Goal: Task Accomplishment & Management: Manage account settings

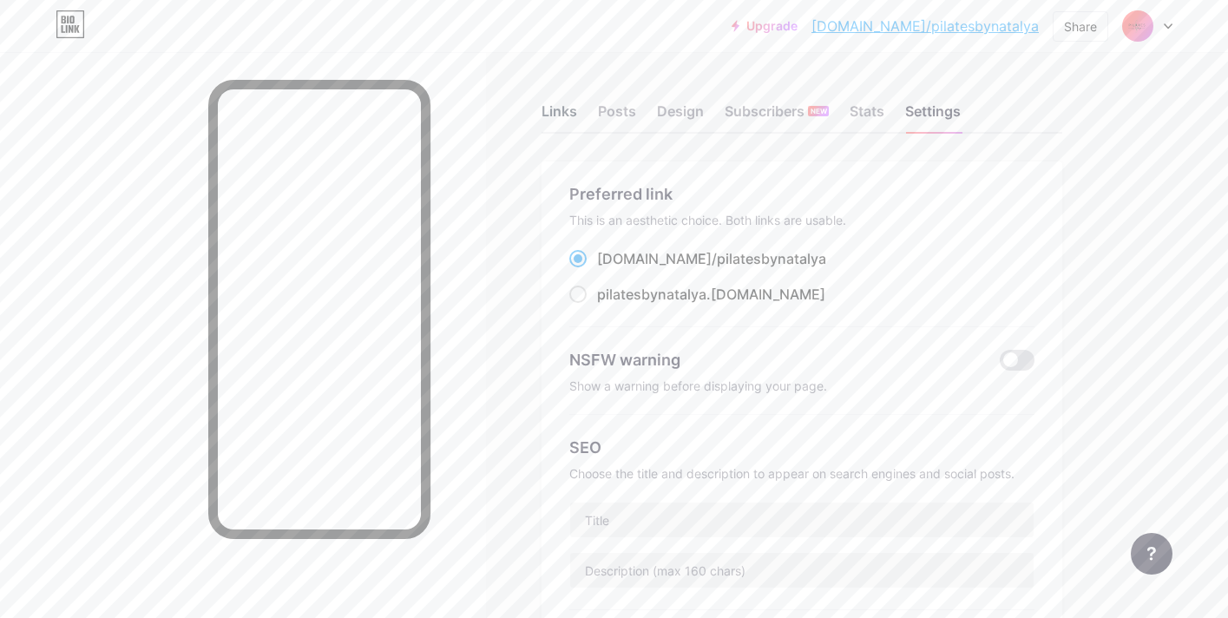
click at [562, 118] on div "Links" at bounding box center [560, 116] width 36 height 31
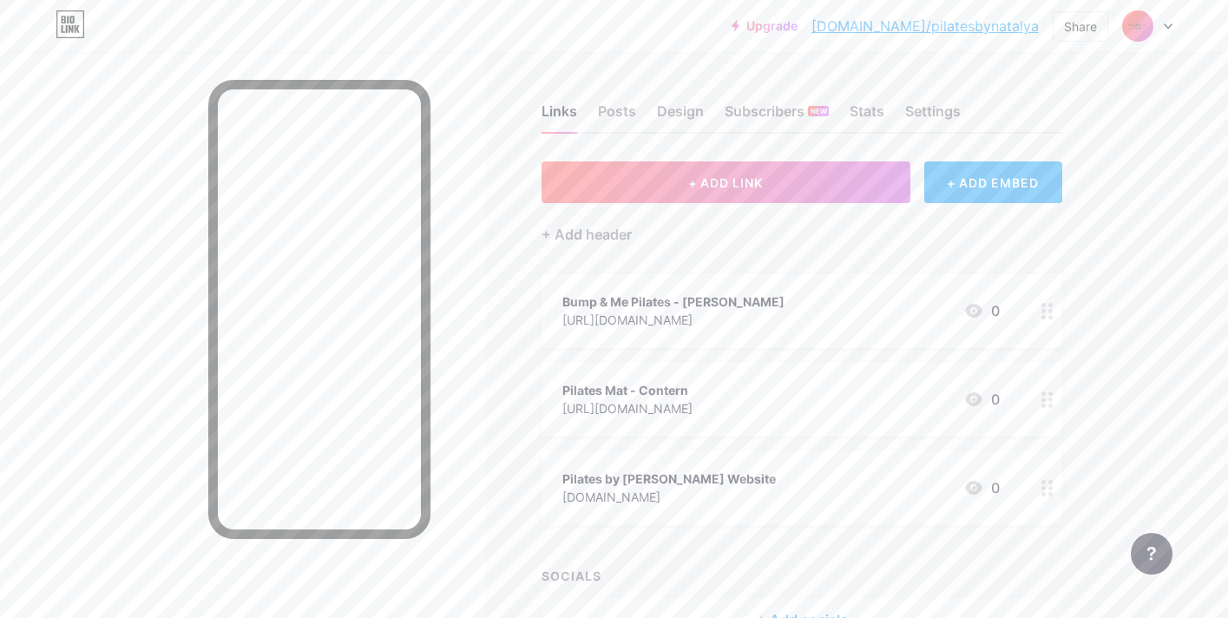
click at [1047, 313] on icon at bounding box center [1047, 311] width 12 height 16
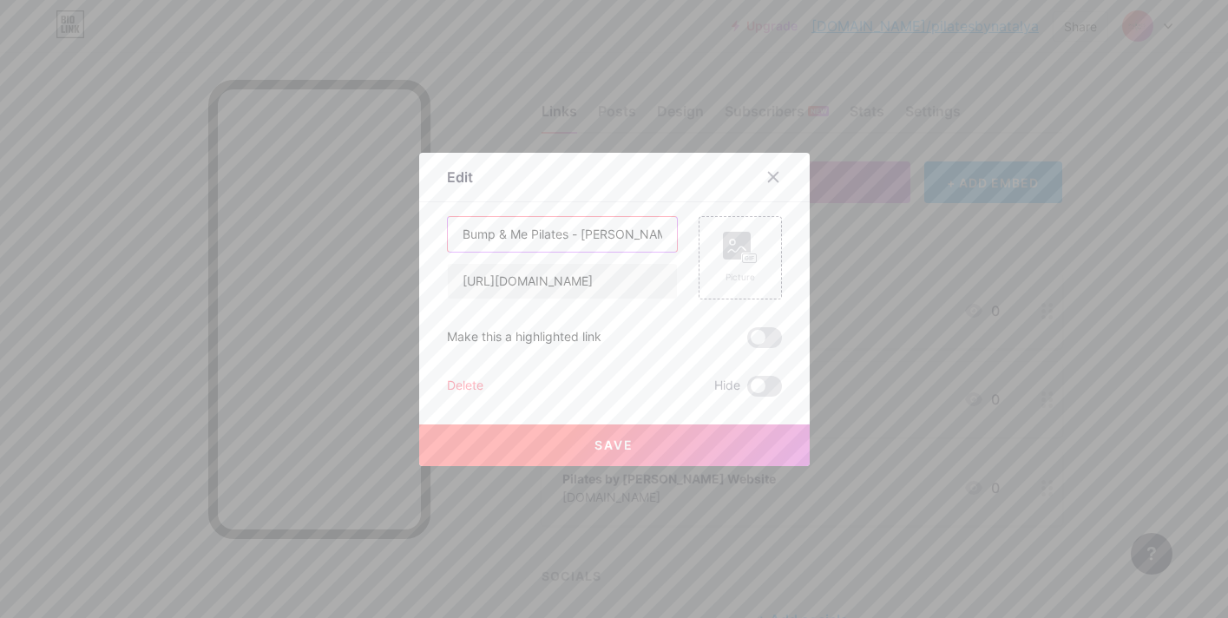
click at [626, 232] on input "Bump & Me Pilates - [PERSON_NAME]" at bounding box center [562, 234] width 229 height 35
click at [571, 239] on input "Bump & Me Pilates - [PERSON_NAME]" at bounding box center [562, 234] width 229 height 35
click at [529, 233] on input "Bump & Me Pilates - [PERSON_NAME]" at bounding box center [562, 234] width 229 height 35
click at [588, 234] on input "Bump & Me ( Prenatal)Pilates - [PERSON_NAME]" at bounding box center [562, 234] width 229 height 35
click at [542, 233] on input "Bump & Me ( Prenatal) Pilates - [PERSON_NAME]" at bounding box center [562, 234] width 229 height 35
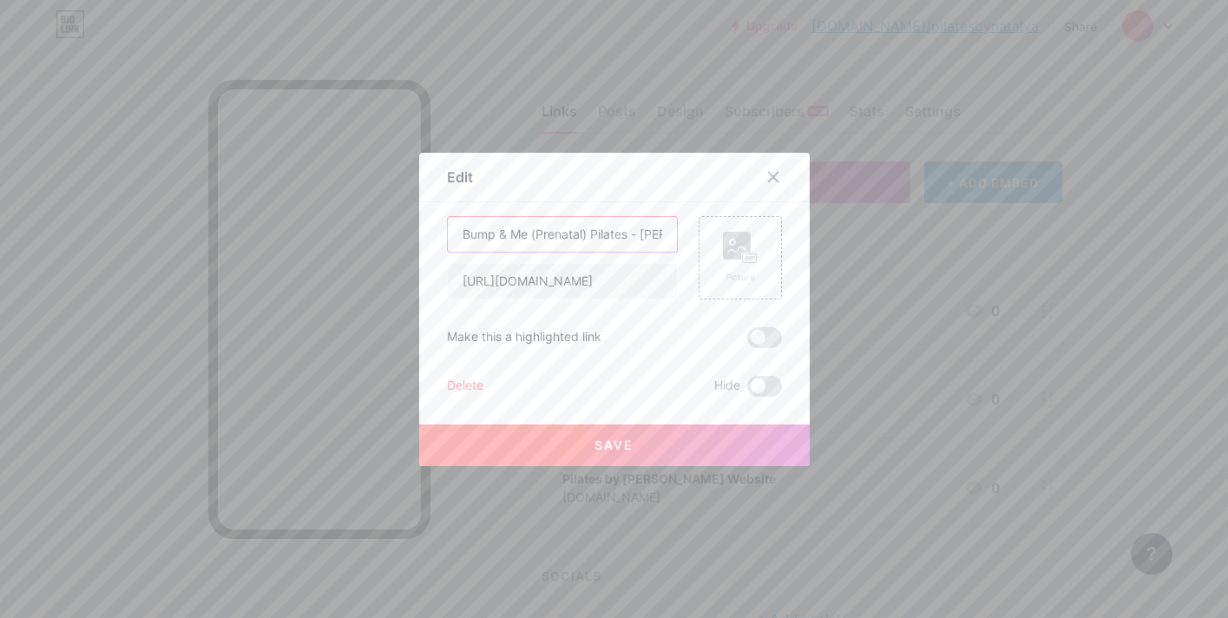
type input "Bump & Me (Prenatal) Pilates - [PERSON_NAME]"
click at [575, 447] on button "Save" at bounding box center [614, 445] width 391 height 42
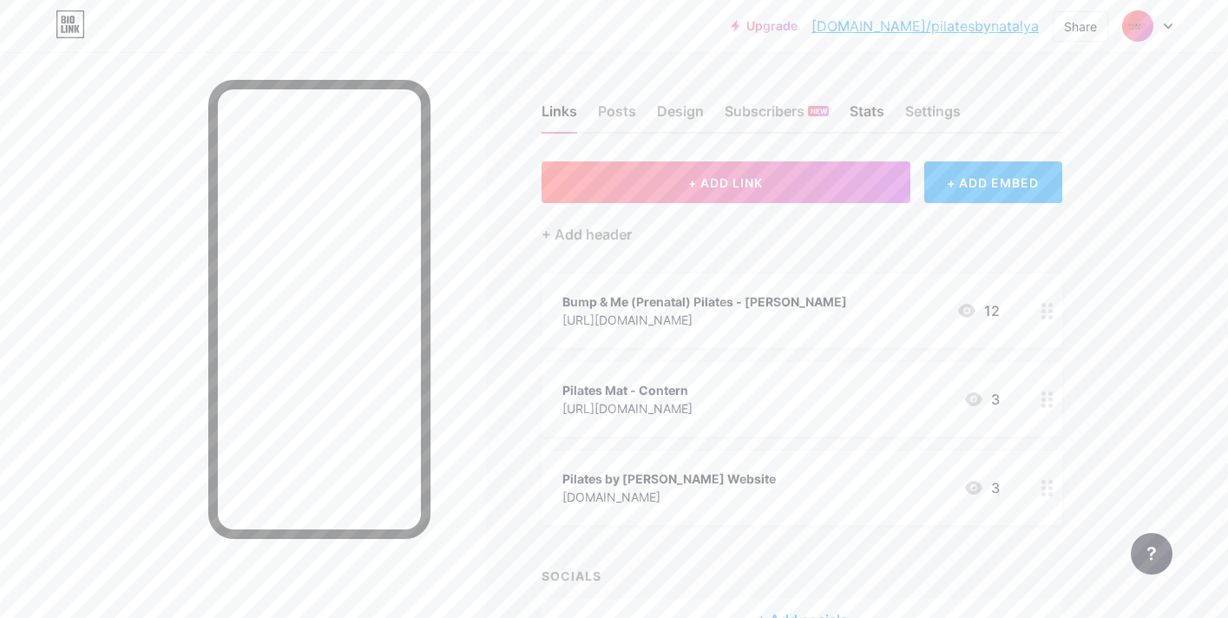
click at [869, 101] on div "Stats" at bounding box center [867, 116] width 35 height 31
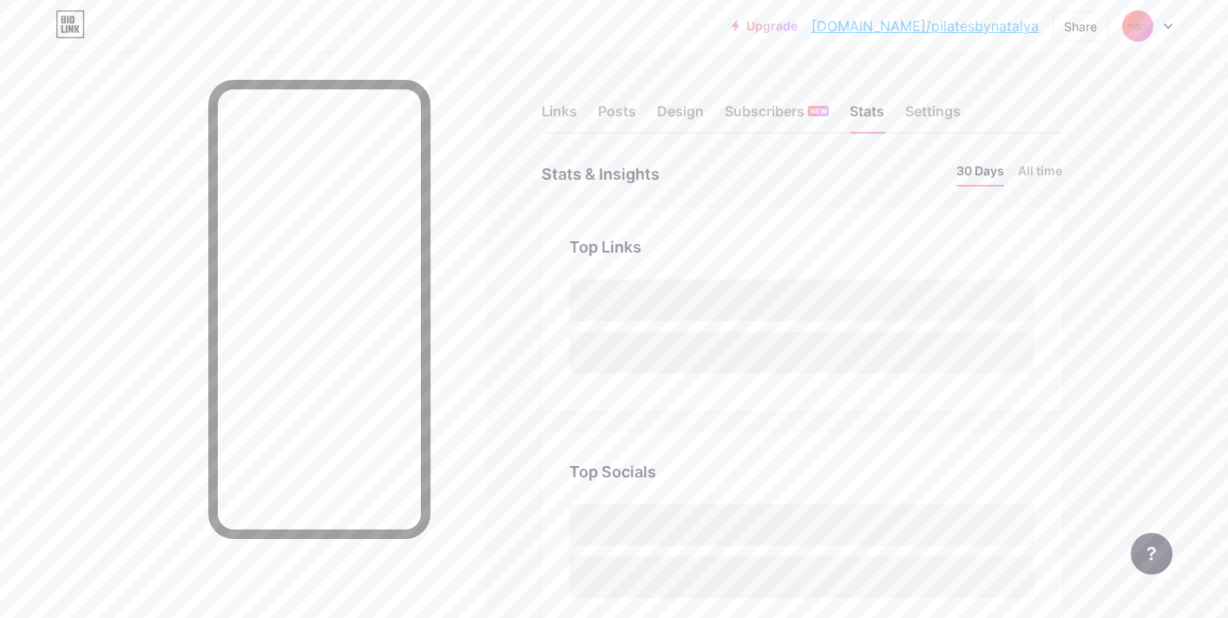
scroll to position [618, 1228]
